Goal: Communication & Community: Answer question/provide support

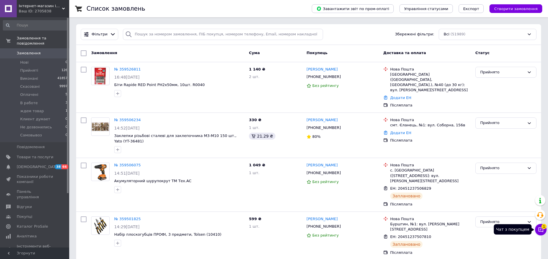
click at [543, 233] on icon at bounding box center [541, 230] width 6 height 6
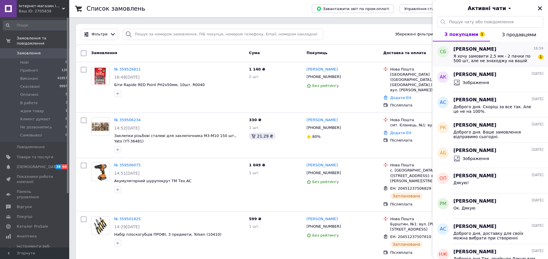
click at [481, 60] on span "Я хочу замовити 2,5 мм - 2 пачки по 500 шт, але не знаходжу на вашій сторінці щ…" at bounding box center [494, 58] width 82 height 9
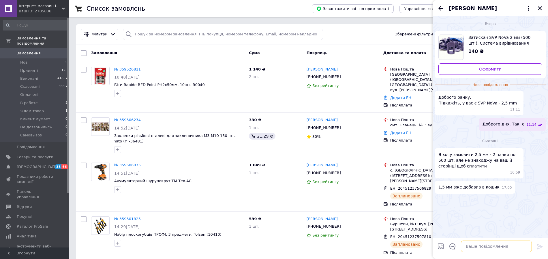
click at [483, 248] on textarea at bounding box center [496, 247] width 71 height 12
type textarea "Доброго дня. 2,5 - немає."
click at [538, 248] on icon at bounding box center [539, 246] width 5 height 5
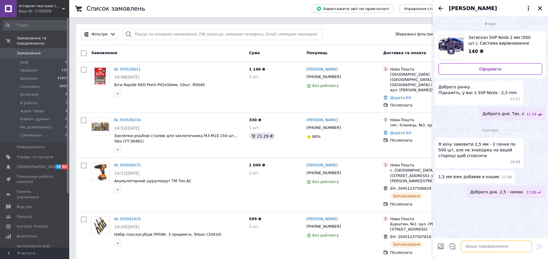
click at [477, 250] on textarea at bounding box center [496, 247] width 71 height 12
drag, startPoint x: 511, startPoint y: 199, endPoint x: 483, endPoint y: 208, distance: 28.7
click at [478, 215] on div "Вчора Затискач SVP NoVa 2 мм (500 шт.), Система вирівнювання плитки [СВП НОВА] …" at bounding box center [489, 127] width 115 height 222
click at [491, 195] on span "Доброго дня. 2,5 - немає." at bounding box center [497, 192] width 54 height 6
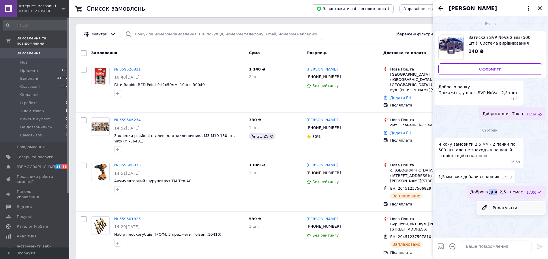
click at [494, 211] on button "Редагувати" at bounding box center [510, 208] width 69 height 12
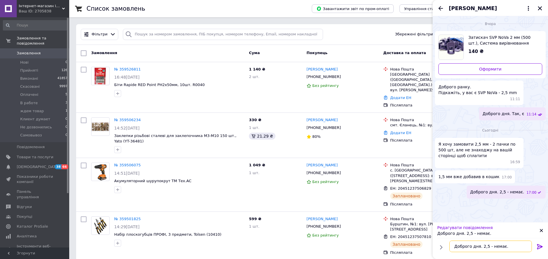
click at [514, 247] on textarea "Доброго дня. 2,5 - немає." at bounding box center [490, 247] width 82 height 12
type textarea "Доброго дня. 2,5 - немає. Є 1, 1,5 і 2"
click at [541, 246] on icon at bounding box center [539, 246] width 5 height 5
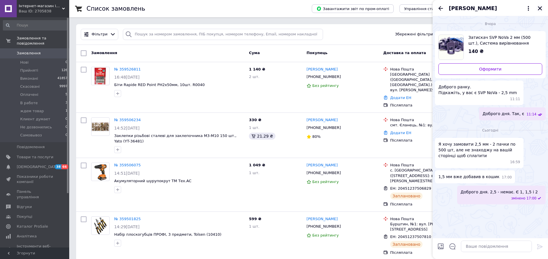
click at [539, 8] on icon "Закрити" at bounding box center [540, 8] width 4 height 4
